Goal: Task Accomplishment & Management: Use online tool/utility

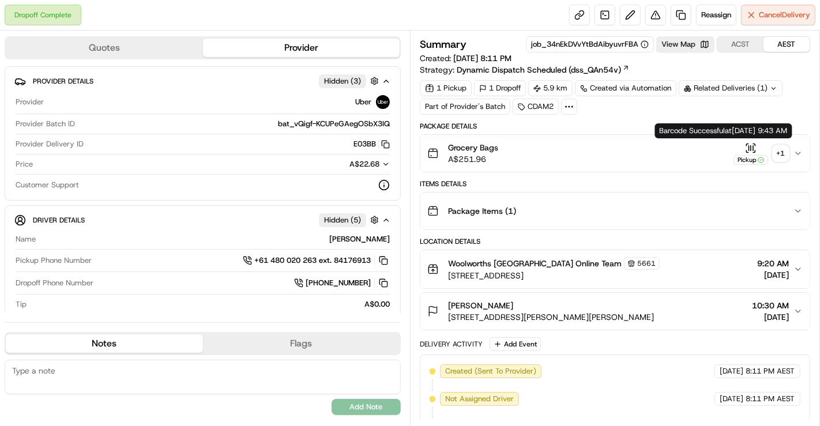
click at [786, 148] on div "+ 1" at bounding box center [780, 153] width 16 height 16
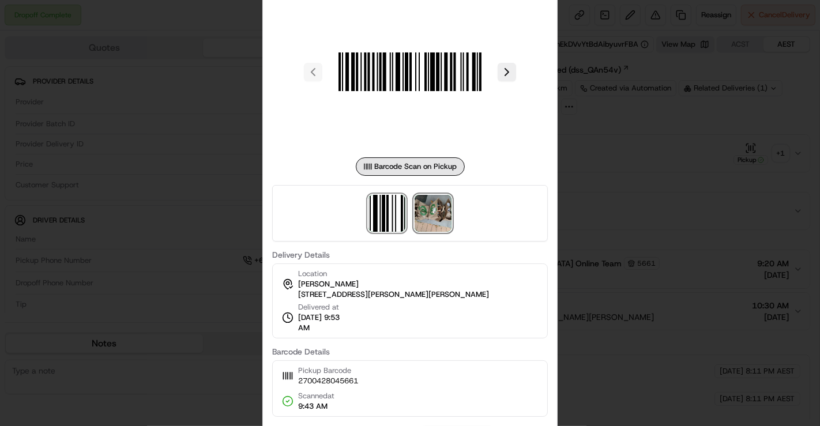
click at [445, 214] on img at bounding box center [432, 213] width 37 height 37
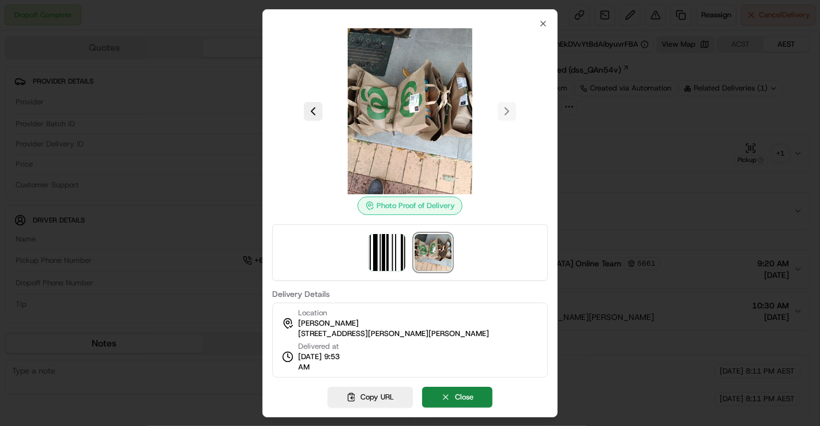
click at [630, 208] on div at bounding box center [410, 213] width 820 height 426
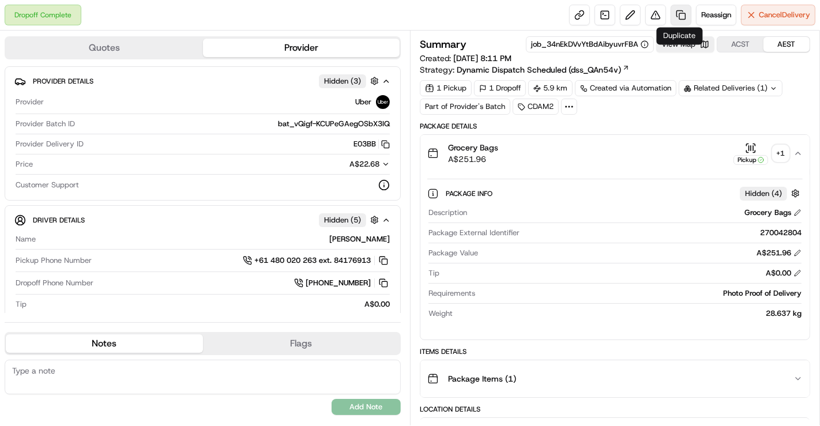
click at [681, 16] on link at bounding box center [680, 15] width 21 height 21
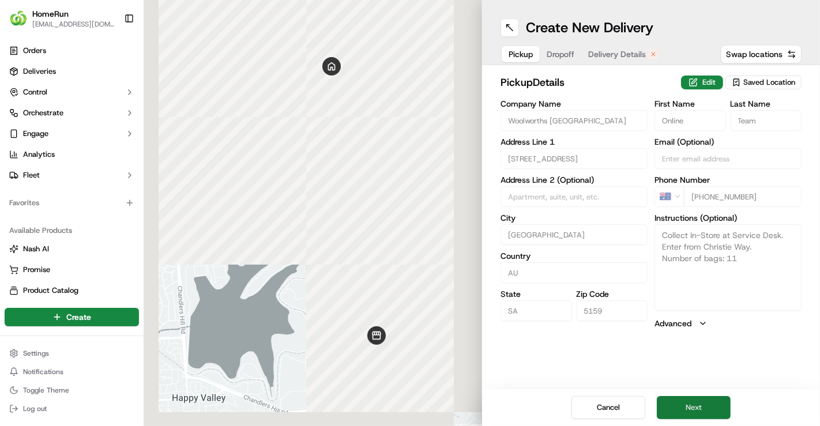
click at [687, 399] on button "Next" at bounding box center [694, 407] width 74 height 23
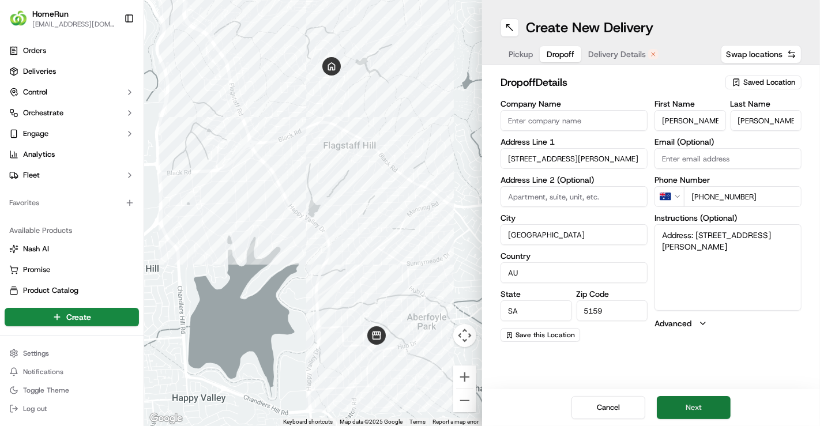
click at [708, 401] on button "Next" at bounding box center [694, 407] width 74 height 23
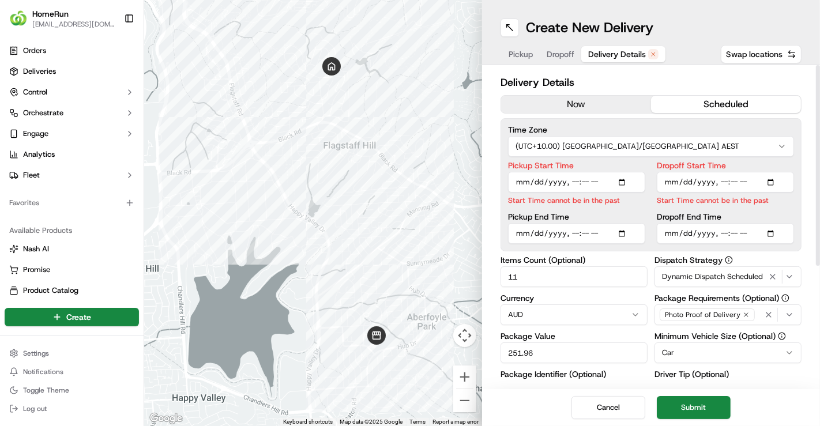
click at [585, 105] on button "now" at bounding box center [576, 104] width 150 height 17
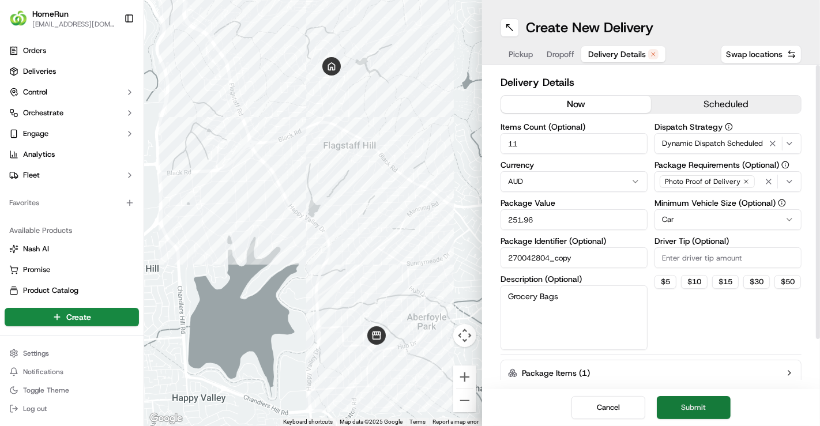
click at [665, 408] on button "Submit" at bounding box center [694, 407] width 74 height 23
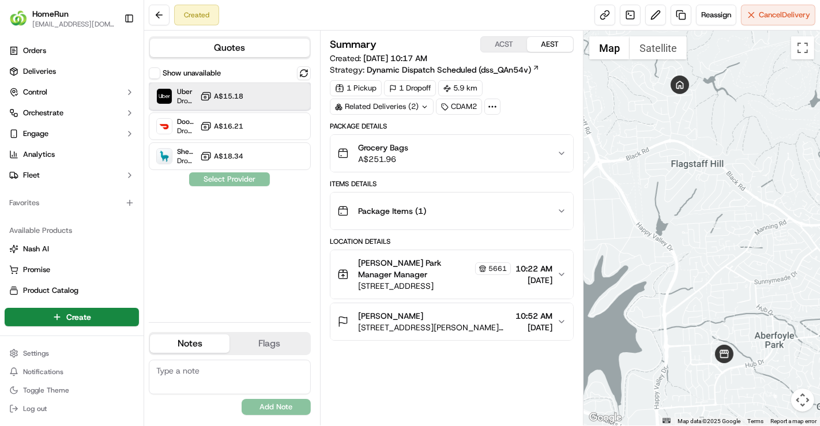
click at [245, 103] on div "Uber Dropoff ETA 49 minutes A$15.18" at bounding box center [230, 96] width 162 height 28
click at [266, 180] on button "Assign Provider" at bounding box center [230, 179] width 82 height 14
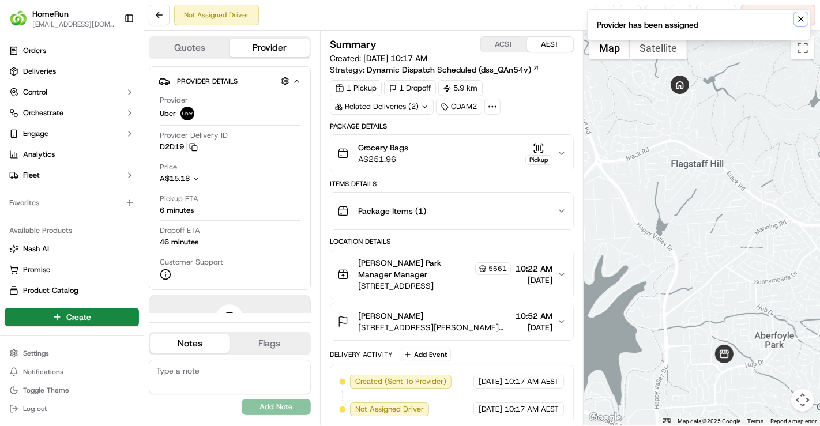
click at [803, 21] on icon "Notifications (F8)" at bounding box center [800, 19] width 5 height 5
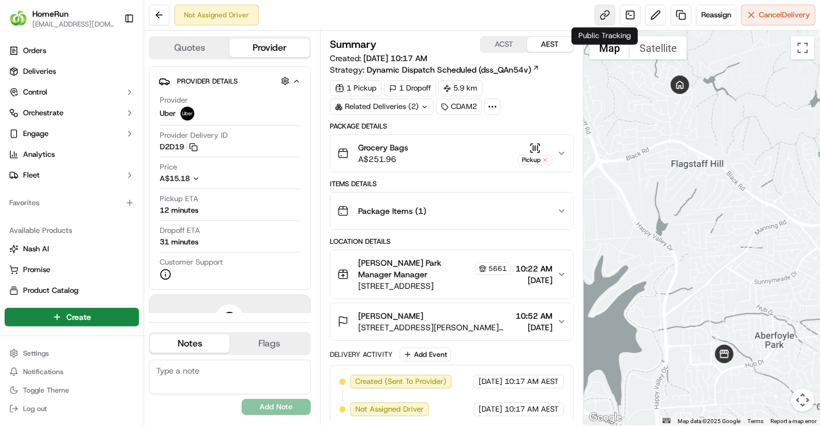
click at [612, 16] on link at bounding box center [604, 15] width 21 height 21
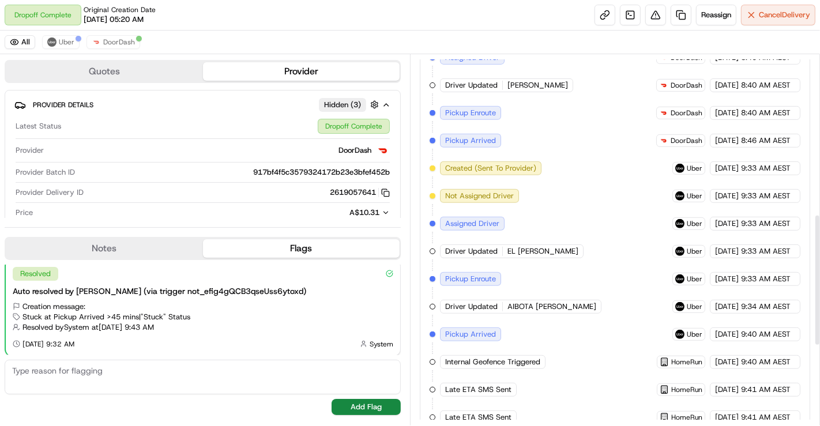
scroll to position [672, 0]
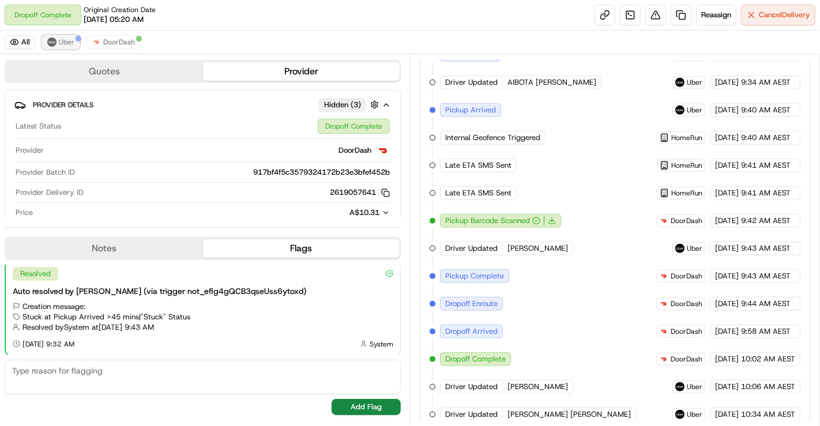
click at [73, 35] on button "Uber" at bounding box center [60, 42] width 37 height 14
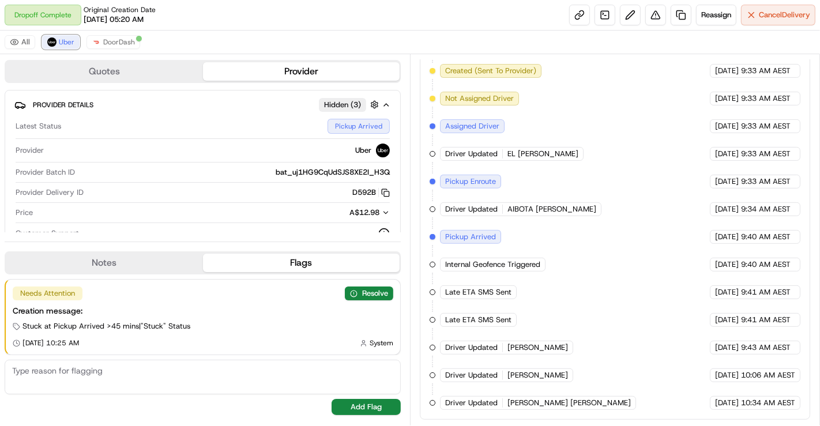
scroll to position [371, 0]
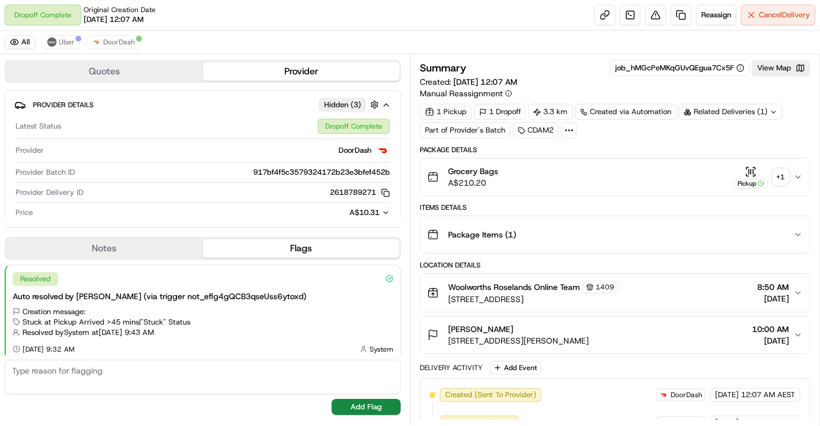
scroll to position [5, 0]
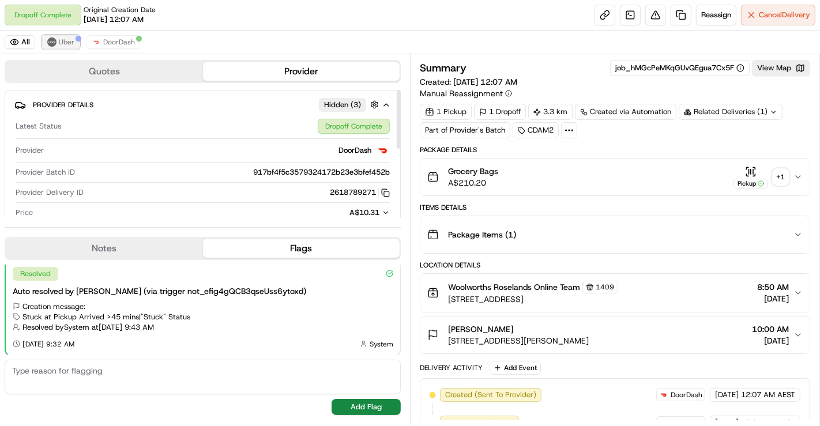
click at [60, 36] on button "Uber" at bounding box center [60, 42] width 37 height 14
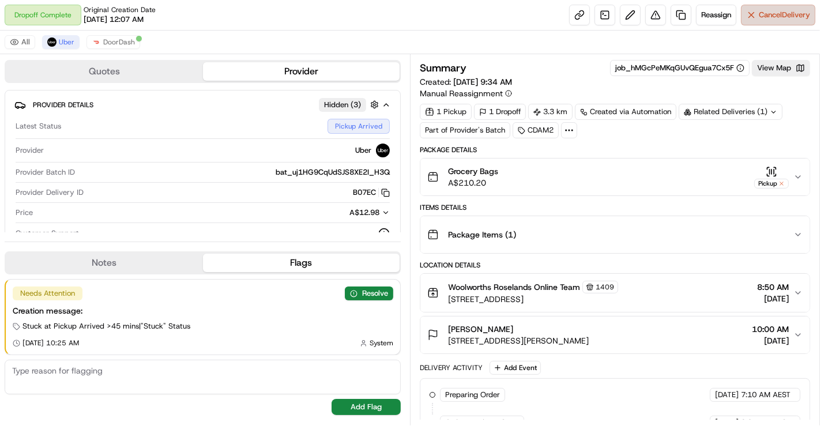
click at [748, 9] on button "Cancel Delivery" at bounding box center [778, 15] width 74 height 21
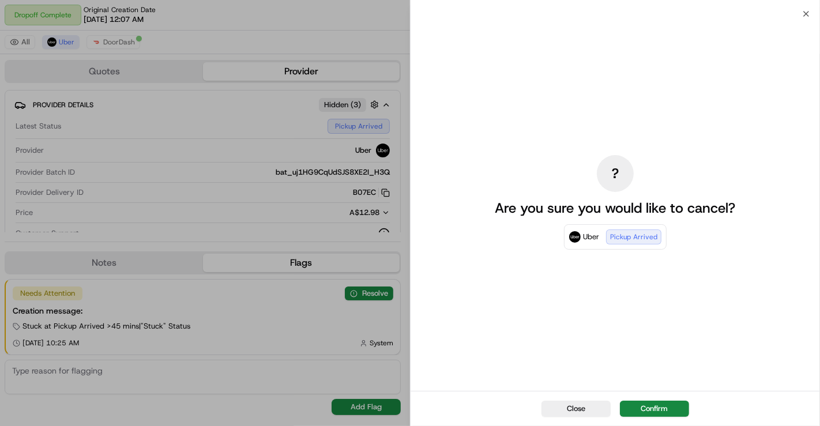
drag, startPoint x: 661, startPoint y: 406, endPoint x: 662, endPoint y: 394, distance: 11.6
click at [663, 406] on button "Confirm" at bounding box center [654, 409] width 69 height 16
